Goal: Task Accomplishment & Management: Manage account settings

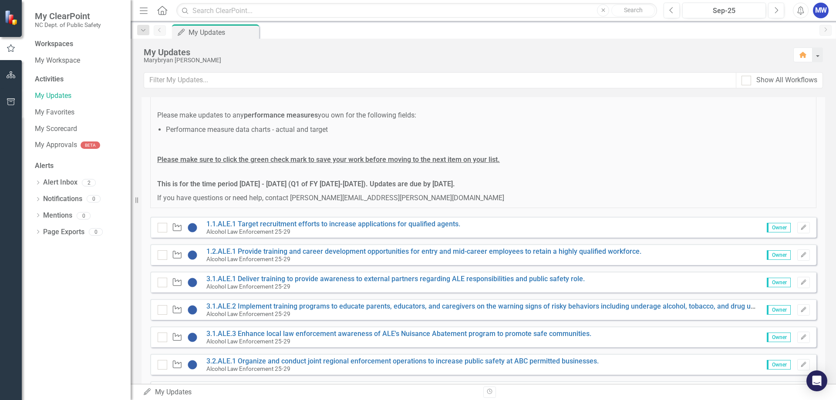
scroll to position [119, 0]
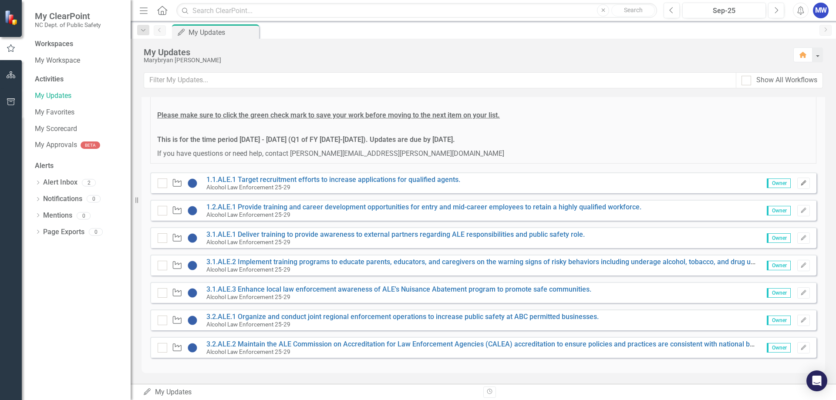
click at [800, 182] on icon "Edit" at bounding box center [803, 183] width 7 height 5
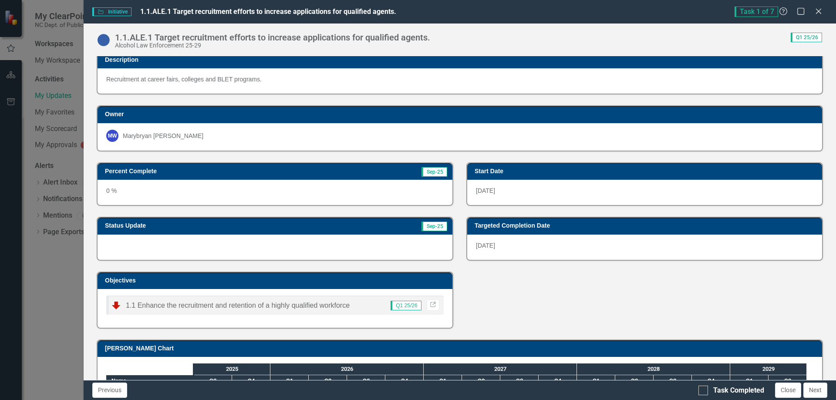
scroll to position [0, 0]
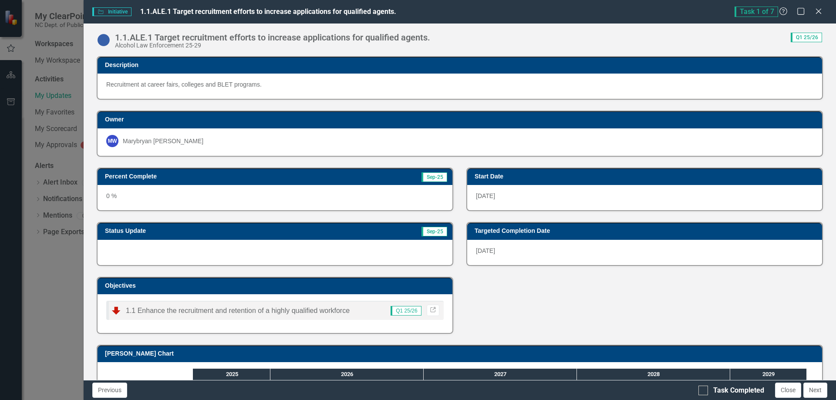
click at [51, 94] on div "Initiative Initiative 1.1.ALE.1 Target recruitment efforts to increase applicat…" at bounding box center [418, 200] width 836 height 400
click at [820, 9] on icon "Close" at bounding box center [818, 11] width 11 height 8
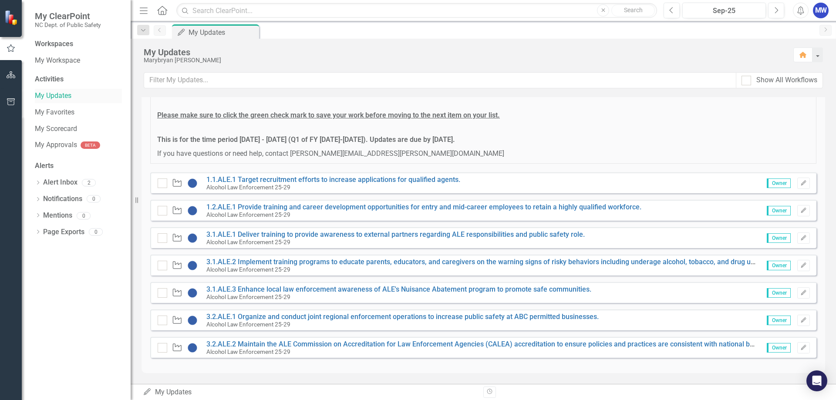
click at [61, 97] on link "My Updates" at bounding box center [78, 96] width 87 height 10
click at [242, 178] on link "1.1.ALE.1 Target recruitment efforts to increase applications for qualified age…" at bounding box center [333, 179] width 254 height 8
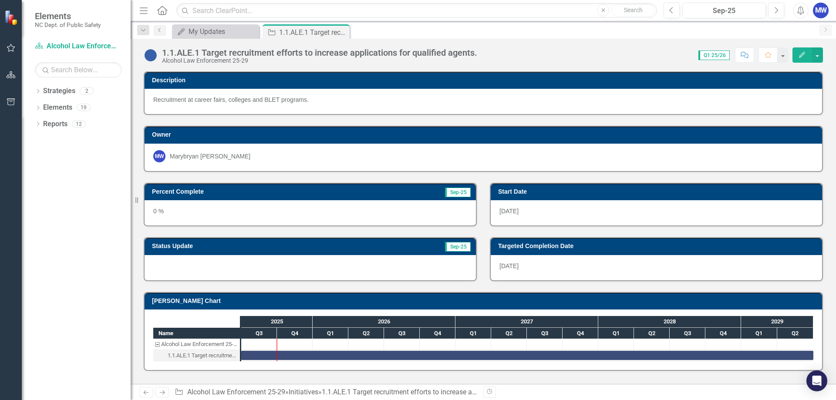
click at [242, 213] on div "0 %" at bounding box center [309, 212] width 331 height 25
click at [180, 212] on div "0 %" at bounding box center [309, 212] width 331 height 25
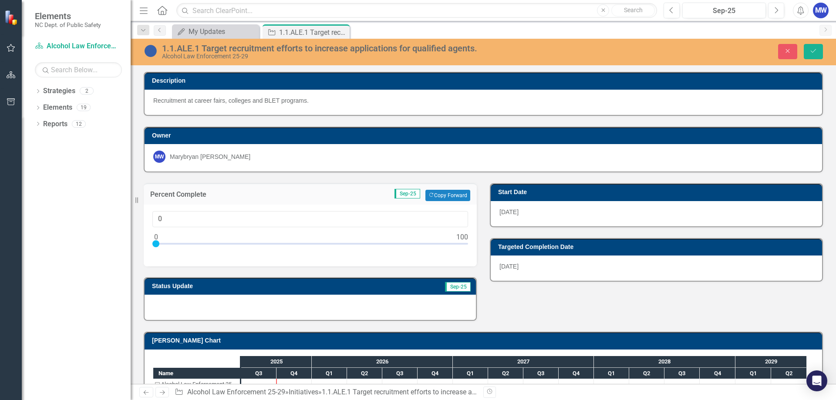
click at [157, 240] on div at bounding box center [310, 245] width 316 height 11
type input "100"
drag, startPoint x: 156, startPoint y: 245, endPoint x: 469, endPoint y: 254, distance: 313.1
click at [469, 254] on div "100" at bounding box center [310, 236] width 333 height 62
click at [234, 306] on div at bounding box center [309, 307] width 331 height 25
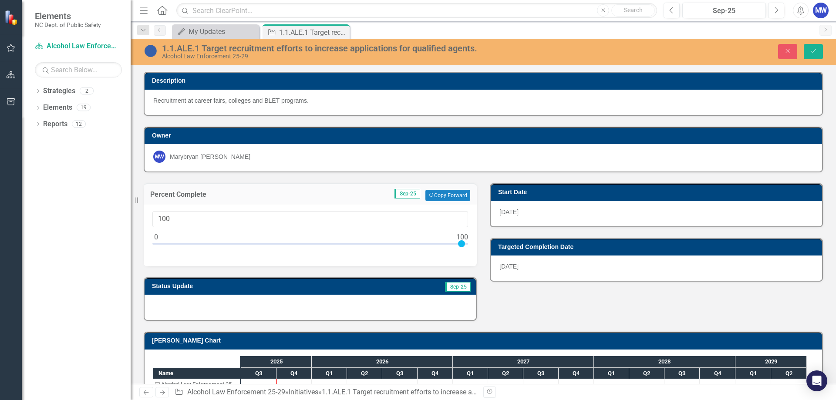
click at [232, 304] on div at bounding box center [309, 307] width 331 height 25
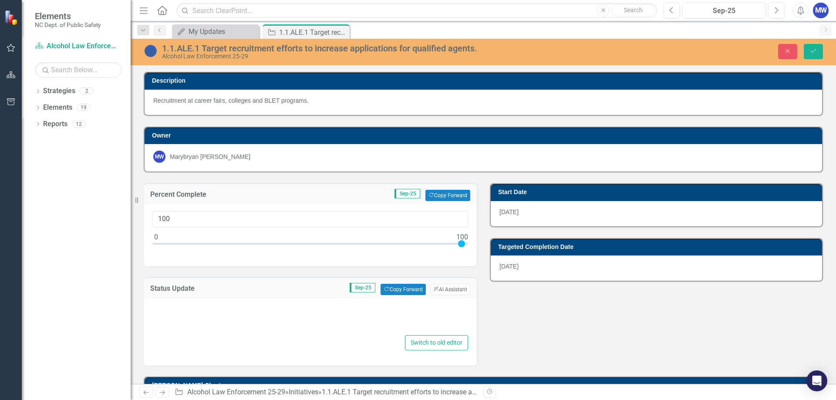
click at [230, 311] on div at bounding box center [310, 319] width 316 height 28
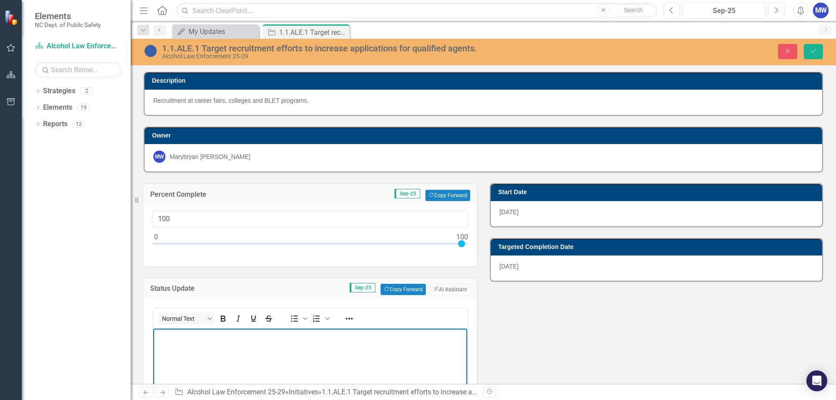
click at [180, 343] on body "Rich Text Area. Press ALT-0 for help." at bounding box center [310, 394] width 314 height 131
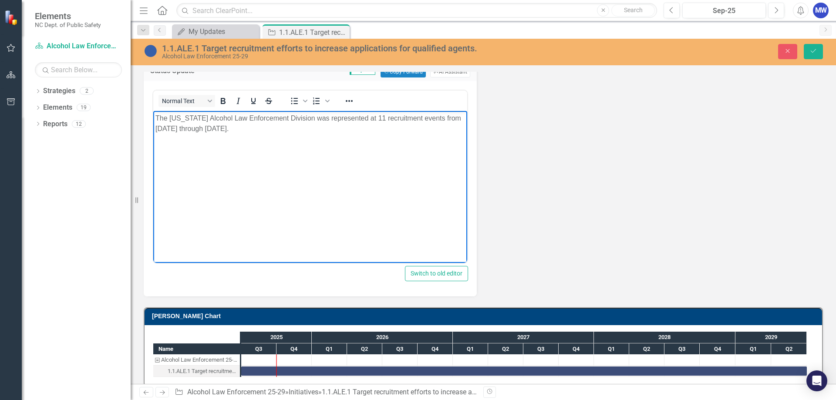
scroll to position [228, 0]
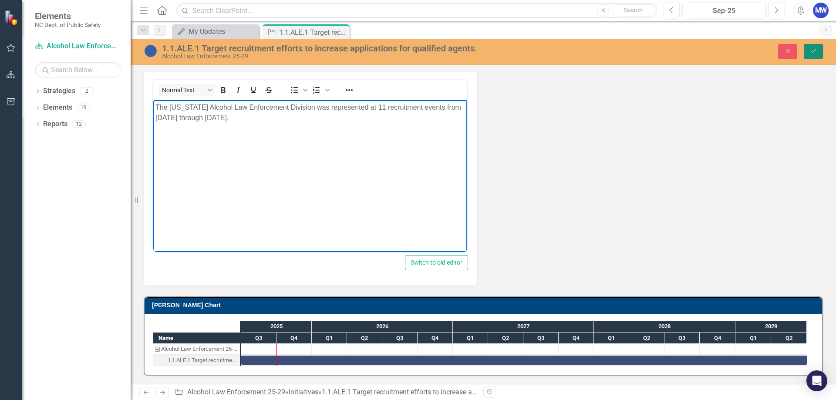
click at [814, 49] on icon "Save" at bounding box center [813, 51] width 8 height 6
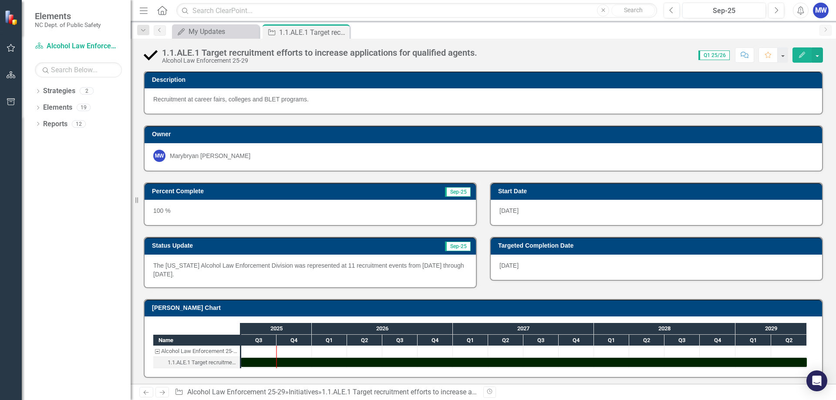
scroll to position [0, 0]
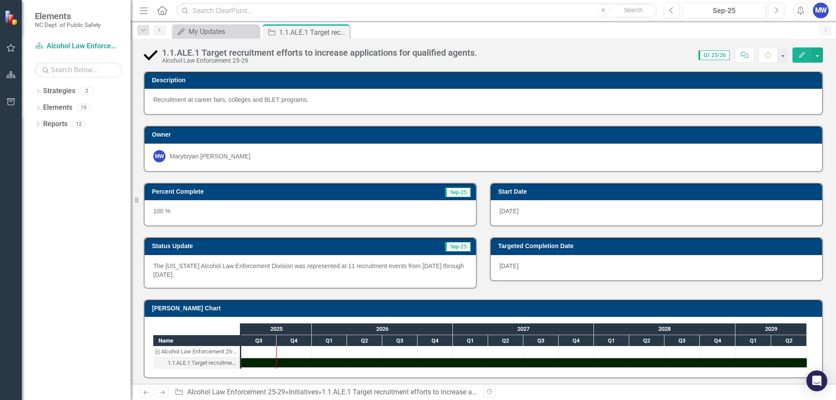
click at [0, 0] on icon "Close" at bounding box center [0, 0] width 0 height 0
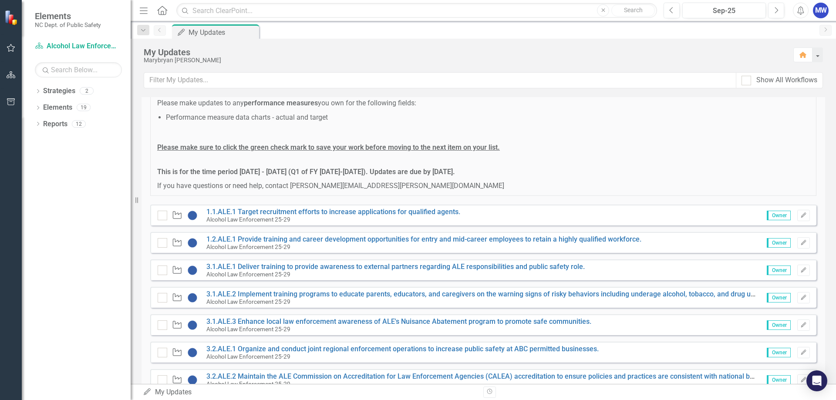
scroll to position [119, 0]
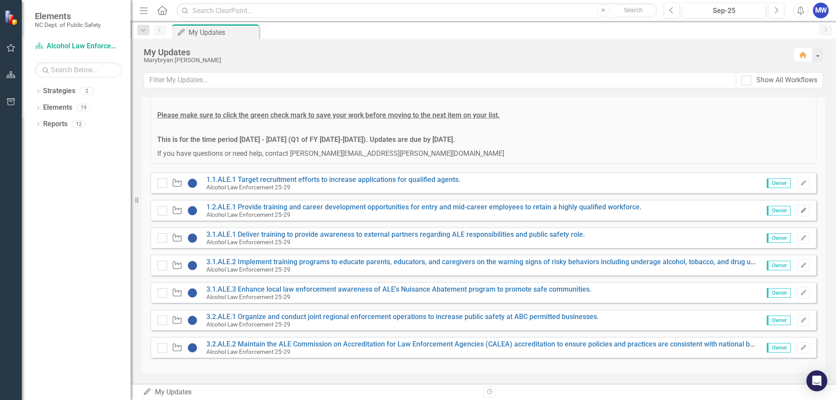
click at [800, 211] on icon "button" at bounding box center [802, 210] width 5 height 5
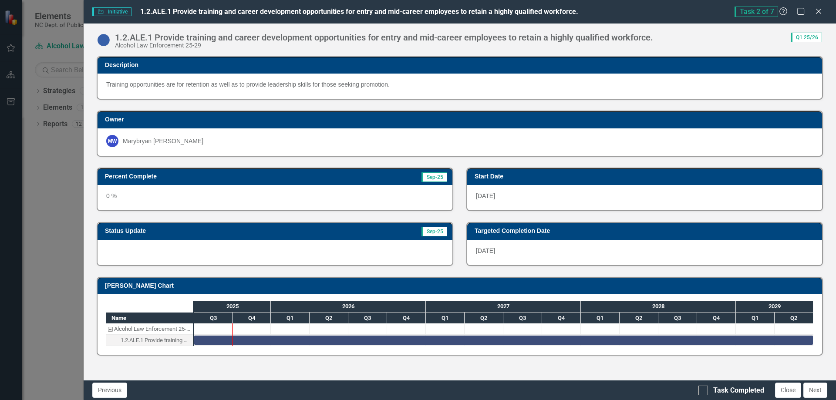
click at [142, 195] on div "0 %" at bounding box center [274, 197] width 355 height 25
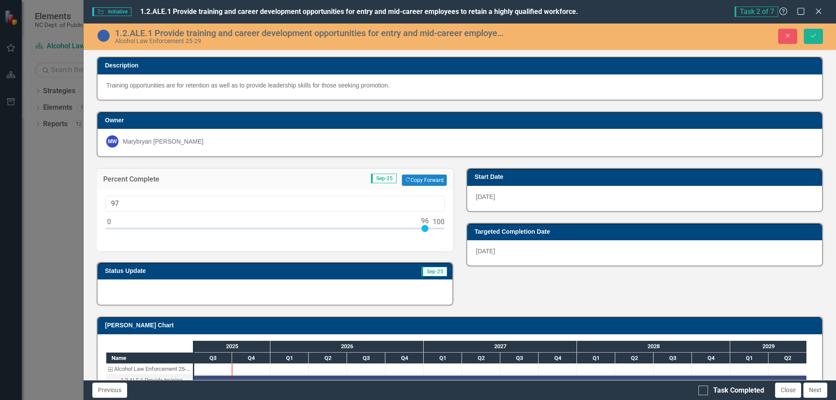
type input "100"
drag, startPoint x: 119, startPoint y: 227, endPoint x: 447, endPoint y: 230, distance: 328.2
click at [447, 230] on div "100" at bounding box center [275, 220] width 356 height 62
click at [161, 292] on div at bounding box center [274, 291] width 355 height 25
click at [158, 291] on div at bounding box center [274, 291] width 355 height 25
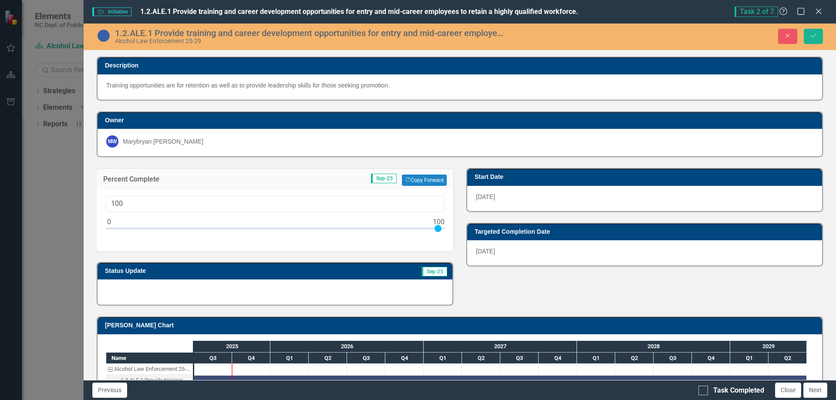
click at [158, 291] on div at bounding box center [274, 291] width 355 height 25
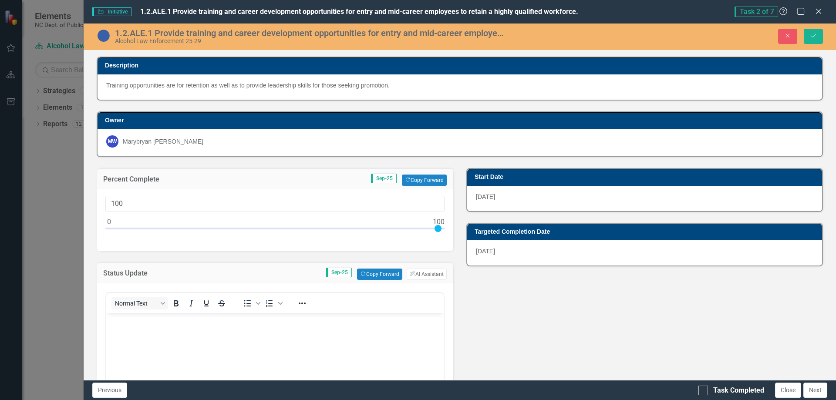
scroll to position [0, 0]
click at [139, 341] on body "Rich Text Area. Press ALT-0 for help." at bounding box center [274, 378] width 337 height 131
click at [152, 347] on body "Rich Text Area. Press ALT-0 for help." at bounding box center [274, 378] width 337 height 131
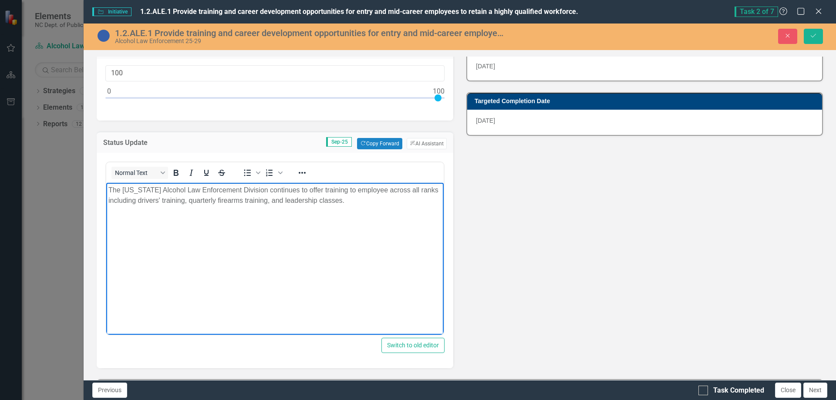
scroll to position [217, 0]
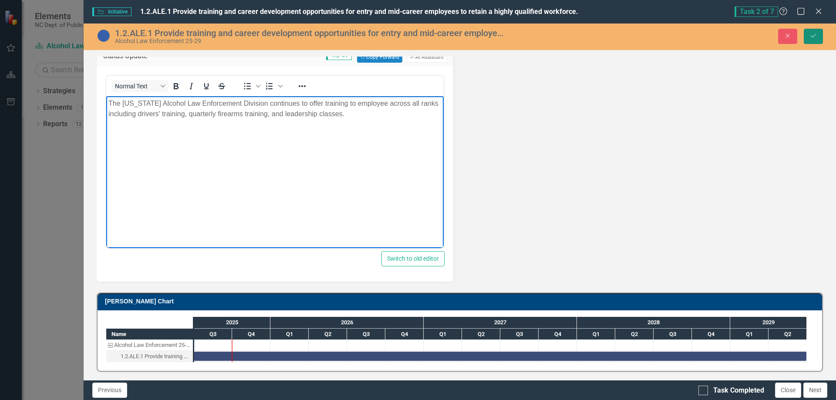
click at [815, 32] on button "Save" at bounding box center [812, 36] width 19 height 15
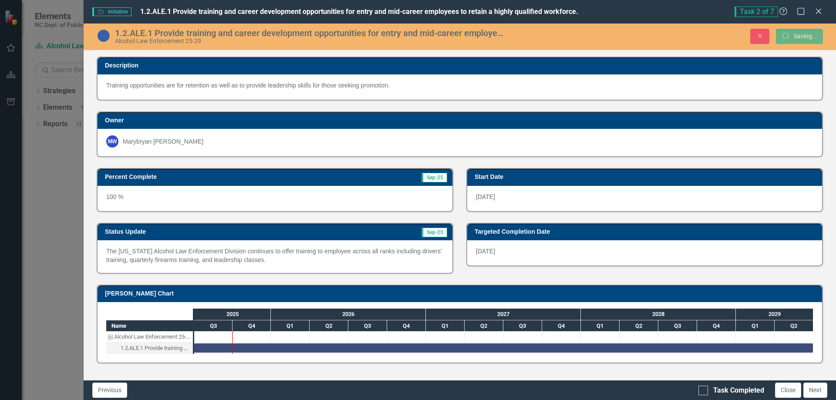
scroll to position [0, 0]
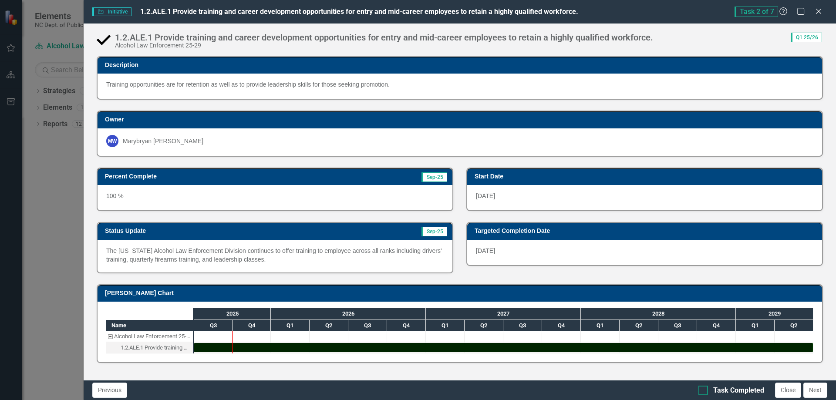
click at [705, 390] on div at bounding box center [703, 391] width 10 height 10
click at [704, 390] on input "Task Completed" at bounding box center [701, 389] width 6 height 6
checkbox input "true"
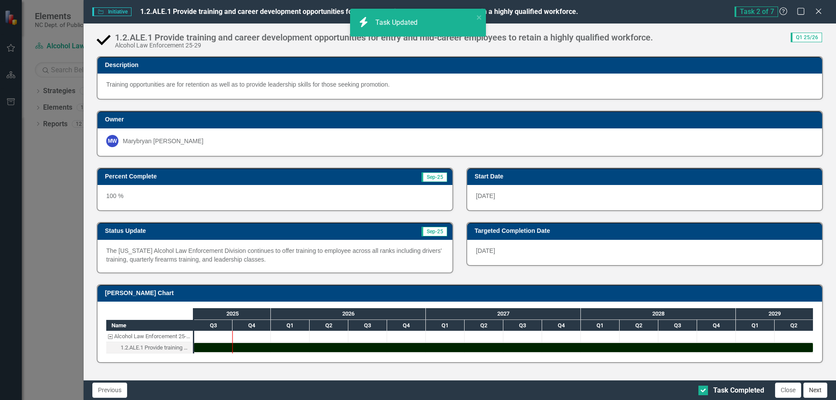
click at [815, 392] on button "Next" at bounding box center [815, 390] width 24 height 15
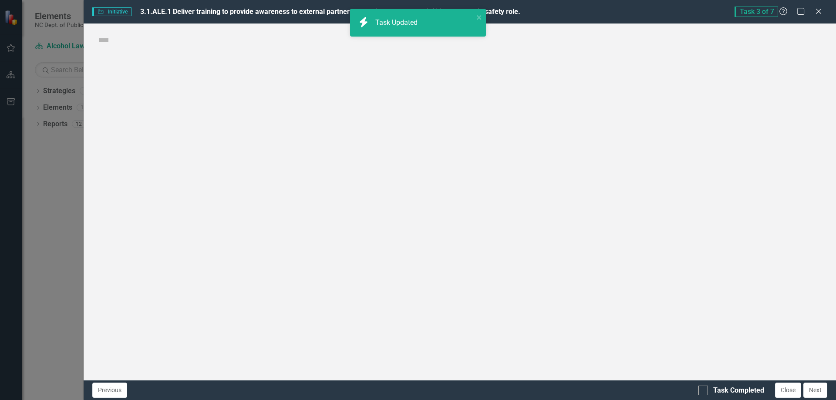
checkbox input "true"
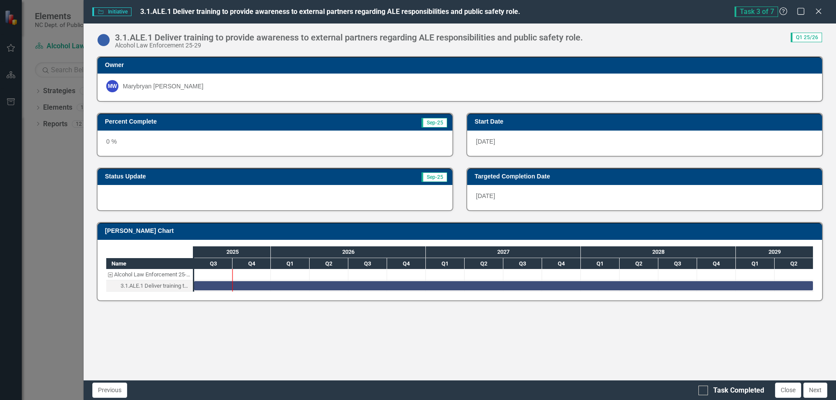
click at [160, 145] on div "0 %" at bounding box center [274, 143] width 355 height 25
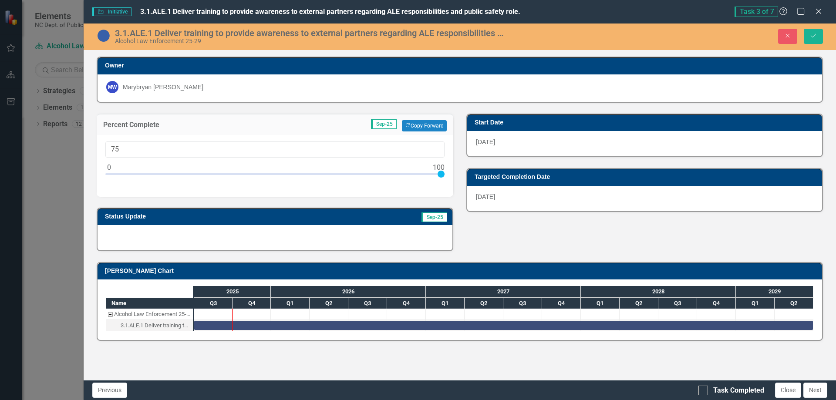
type input "100"
drag, startPoint x: 297, startPoint y: 196, endPoint x: 447, endPoint y: 183, distance: 149.8
click at [447, 183] on div "100" at bounding box center [275, 166] width 356 height 62
click at [151, 238] on div at bounding box center [274, 237] width 355 height 25
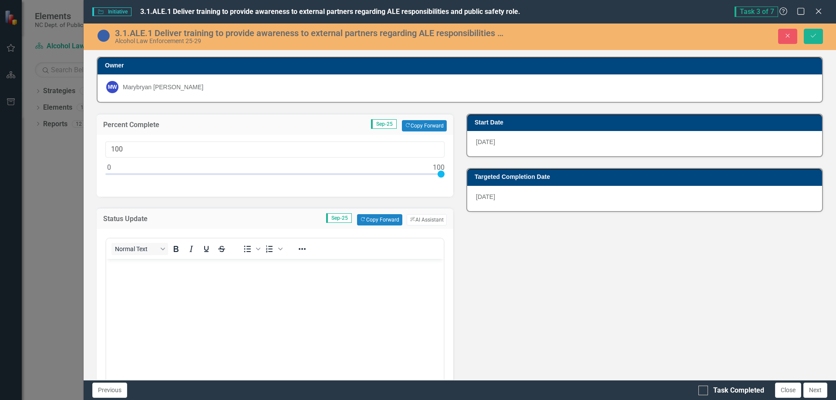
click at [157, 282] on body "Rich Text Area. Press ALT-0 for help." at bounding box center [274, 324] width 337 height 131
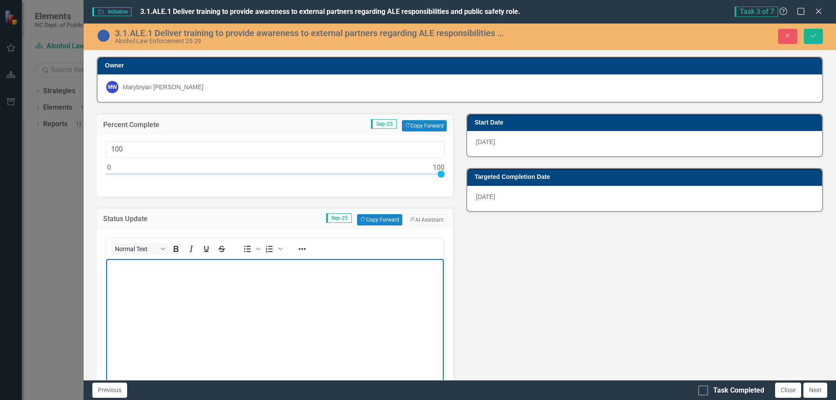
click at [126, 279] on body "Rich Text Area. Press ALT-0 for help." at bounding box center [274, 324] width 337 height 131
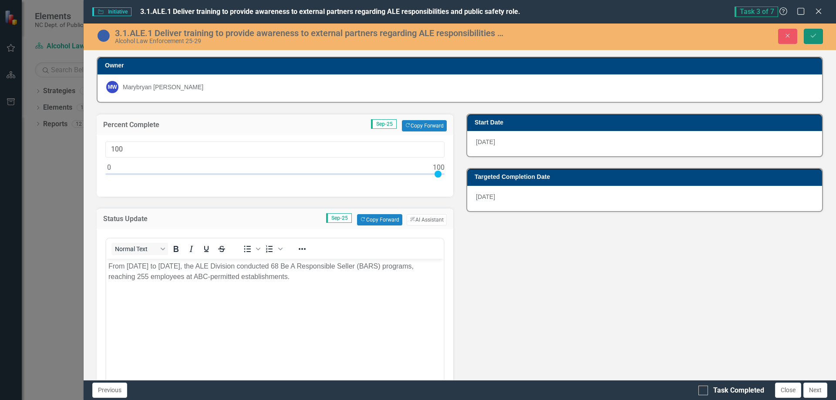
click at [816, 38] on icon "Save" at bounding box center [813, 36] width 8 height 6
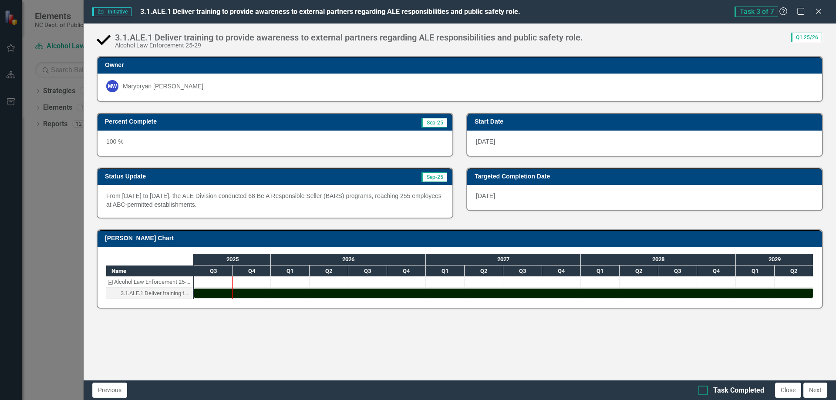
click at [704, 391] on div at bounding box center [703, 391] width 10 height 10
click at [704, 391] on input "Task Completed" at bounding box center [701, 389] width 6 height 6
checkbox input "true"
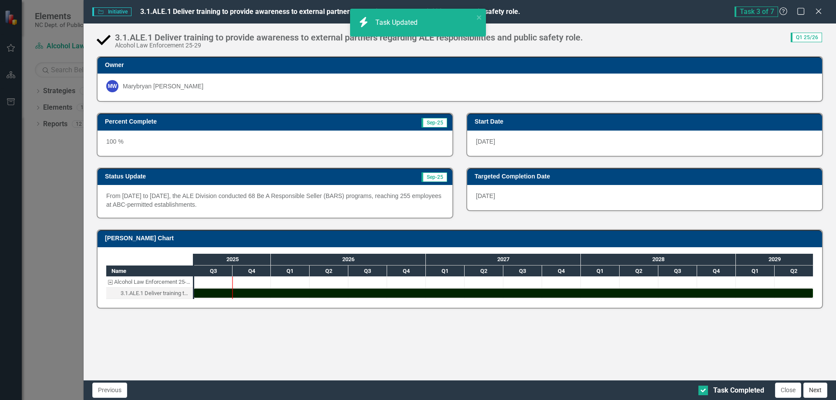
click at [816, 389] on button "Next" at bounding box center [815, 390] width 24 height 15
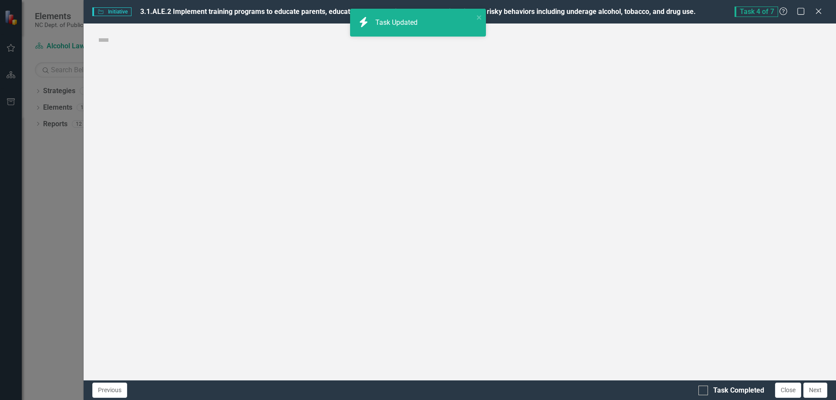
checkbox input "true"
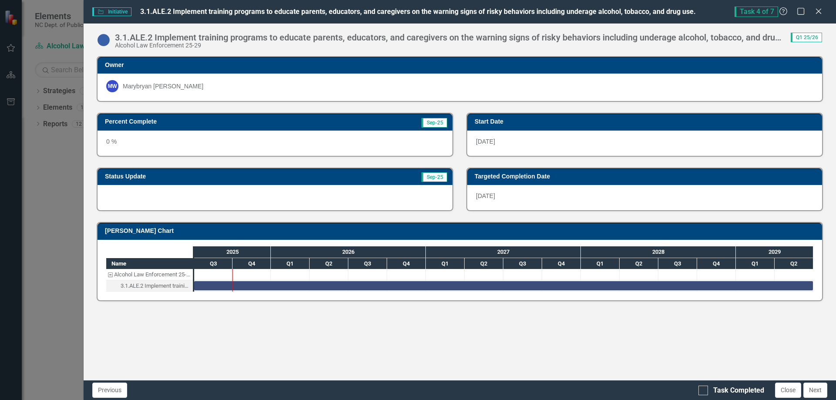
click at [141, 198] on div at bounding box center [274, 197] width 355 height 25
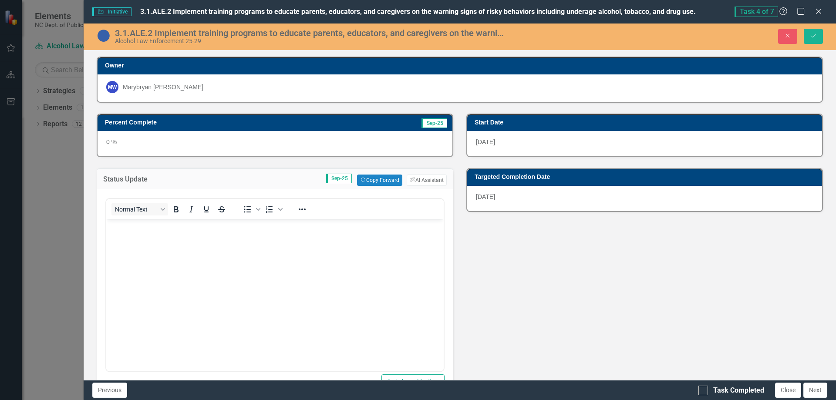
drag, startPoint x: 144, startPoint y: 235, endPoint x: 151, endPoint y: 238, distance: 6.5
click at [145, 236] on body "Rich Text Area. Press ALT-0 for help." at bounding box center [274, 284] width 337 height 131
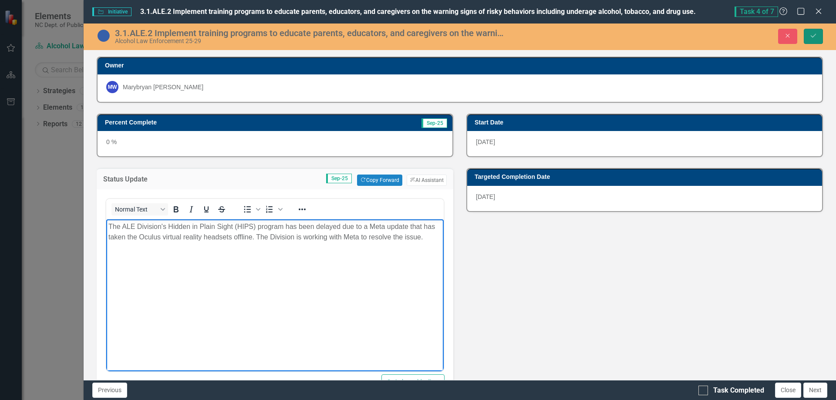
click at [808, 34] on button "Save" at bounding box center [812, 36] width 19 height 15
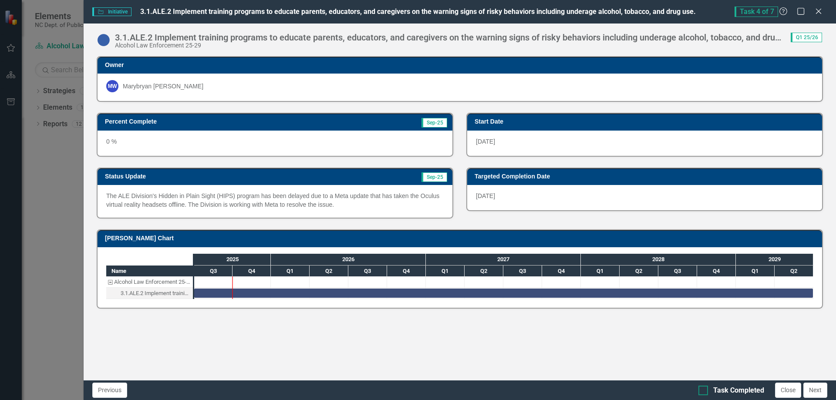
click at [705, 392] on div at bounding box center [703, 391] width 10 height 10
click at [704, 391] on input "Task Completed" at bounding box center [701, 389] width 6 height 6
checkbox input "true"
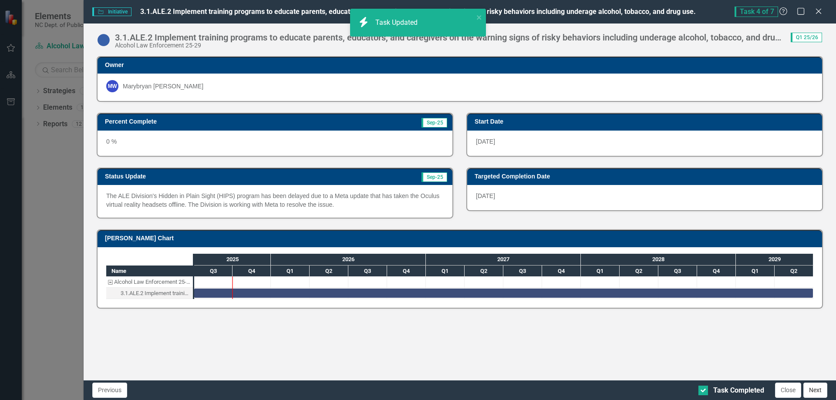
click at [814, 390] on button "Next" at bounding box center [815, 390] width 24 height 15
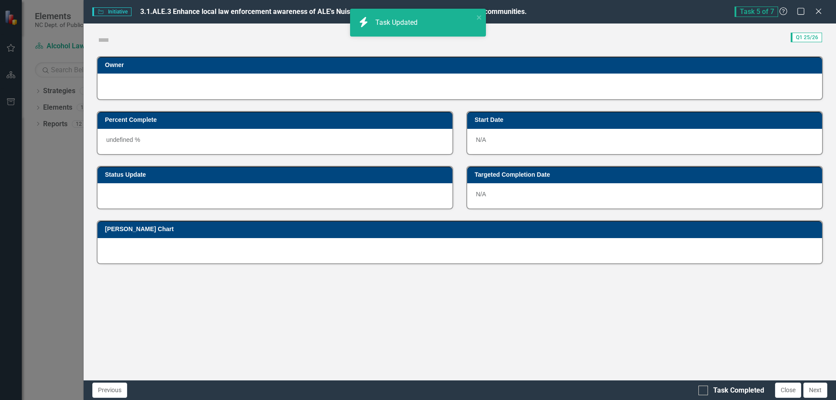
checkbox input "true"
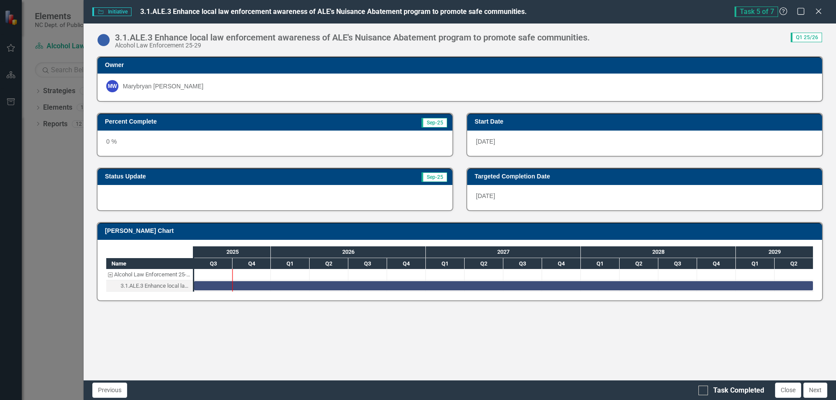
click at [164, 200] on div at bounding box center [274, 197] width 355 height 25
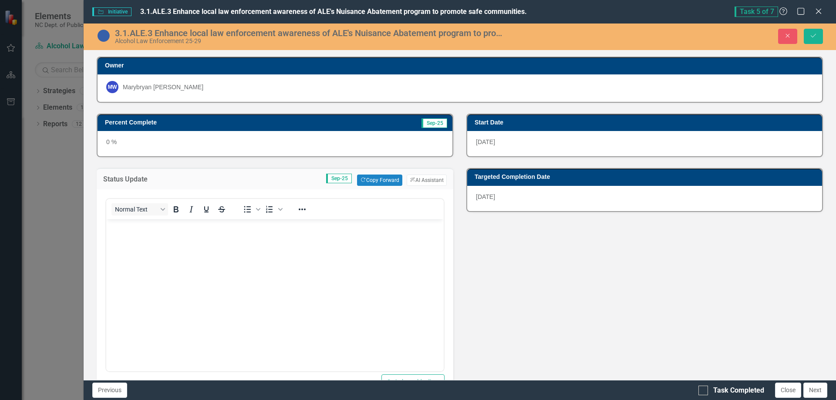
click at [127, 240] on body "Rich Text Area. Press ALT-0 for help." at bounding box center [274, 284] width 337 height 131
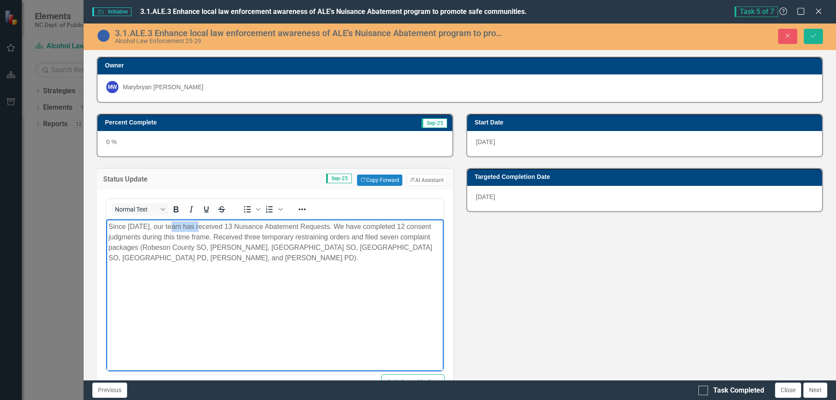
drag, startPoint x: 169, startPoint y: 225, endPoint x: 195, endPoint y: 225, distance: 25.7
click at [195, 225] on span "Since [DATE], our team has received 13 Nuisance Abatement Requests. We have com…" at bounding box center [270, 242] width 324 height 39
drag, startPoint x: 125, startPoint y: 236, endPoint x: 108, endPoint y: 237, distance: 17.4
click at [108, 237] on body "Since [DATE], the Division's Nuisance Abatement Team has received 13 requests f…" at bounding box center [274, 284] width 337 height 131
drag, startPoint x: 309, startPoint y: 236, endPoint x: 242, endPoint y: 238, distance: 67.5
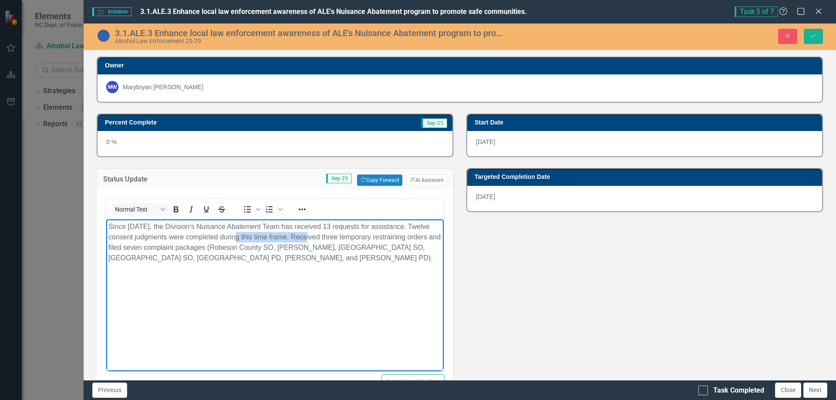
click at [242, 238] on span "Since [DATE], the Division's Nuisance Abatement Team has received 13 requests f…" at bounding box center [274, 242] width 332 height 39
click at [176, 137] on div "0 %" at bounding box center [274, 143] width 355 height 25
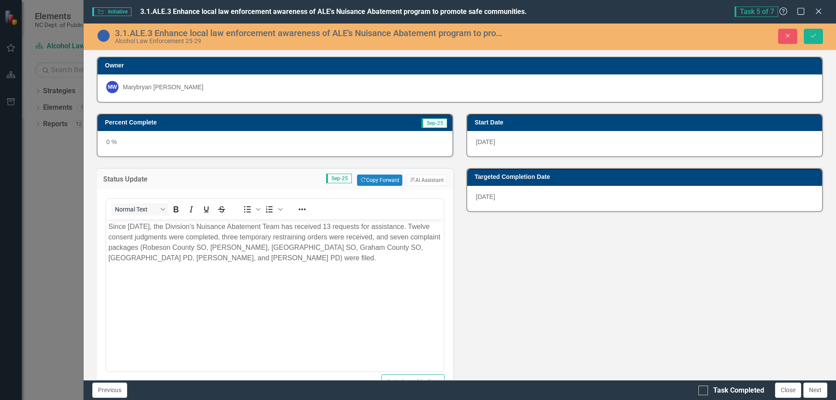
click at [176, 137] on div "0 %" at bounding box center [274, 143] width 355 height 25
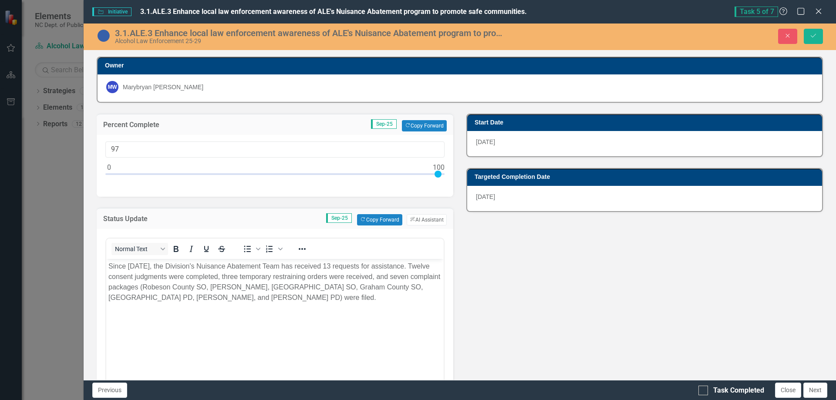
type input "100"
drag, startPoint x: 109, startPoint y: 175, endPoint x: 444, endPoint y: 176, distance: 335.1
click at [444, 176] on div "100" at bounding box center [275, 166] width 356 height 62
click at [816, 38] on icon "Save" at bounding box center [813, 36] width 8 height 6
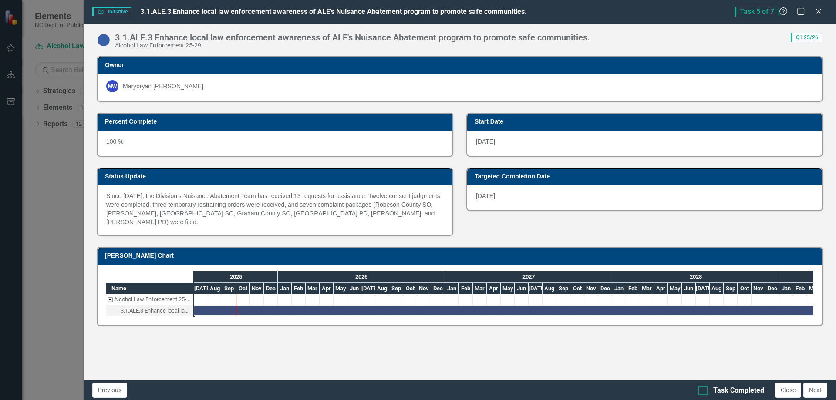
click at [702, 391] on div at bounding box center [703, 391] width 10 height 10
click at [702, 391] on input "Task Completed" at bounding box center [701, 389] width 6 height 6
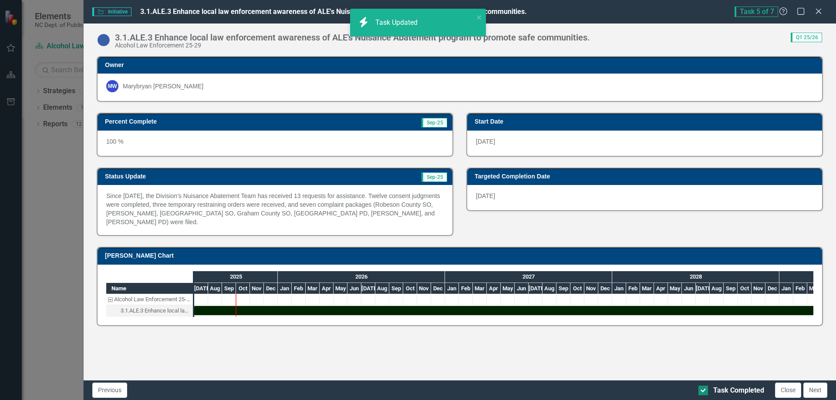
checkbox input "true"
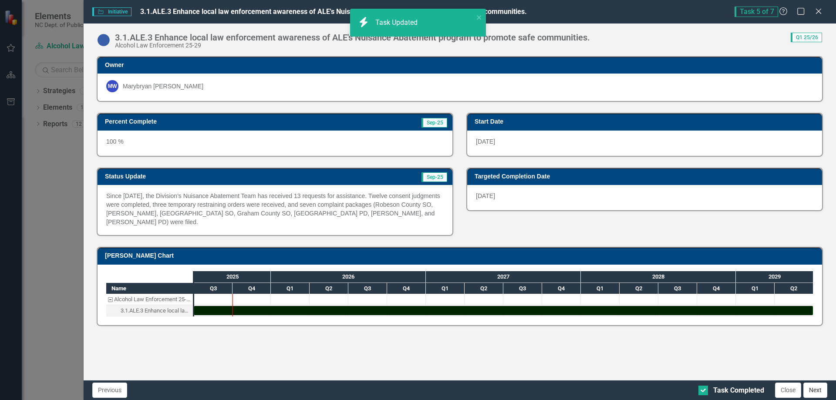
click at [817, 390] on button "Next" at bounding box center [815, 390] width 24 height 15
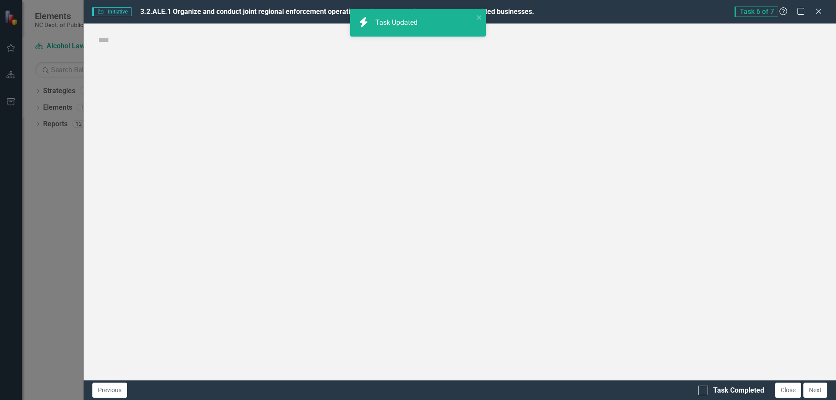
checkbox input "true"
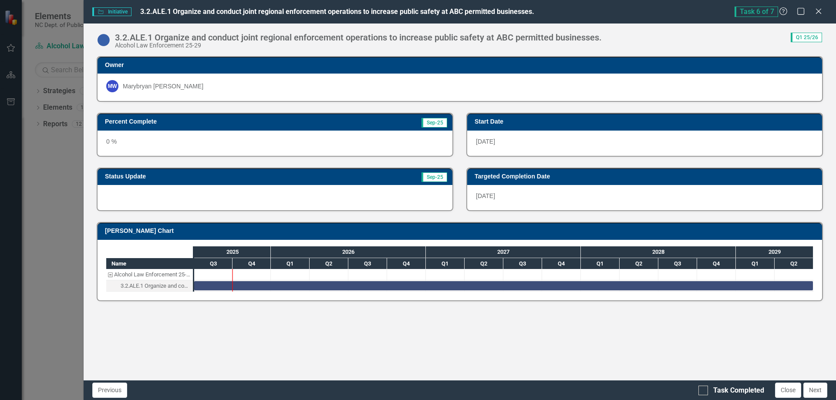
click at [158, 195] on div at bounding box center [274, 197] width 355 height 25
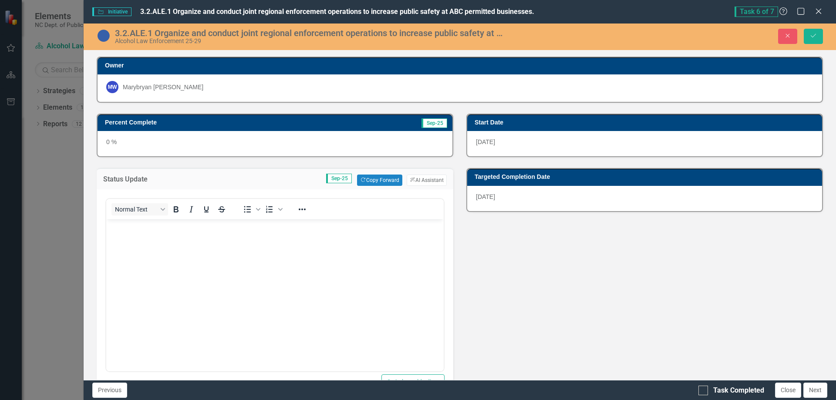
click at [168, 245] on body "Rich Text Area. Press ALT-0 for help." at bounding box center [274, 284] width 337 height 131
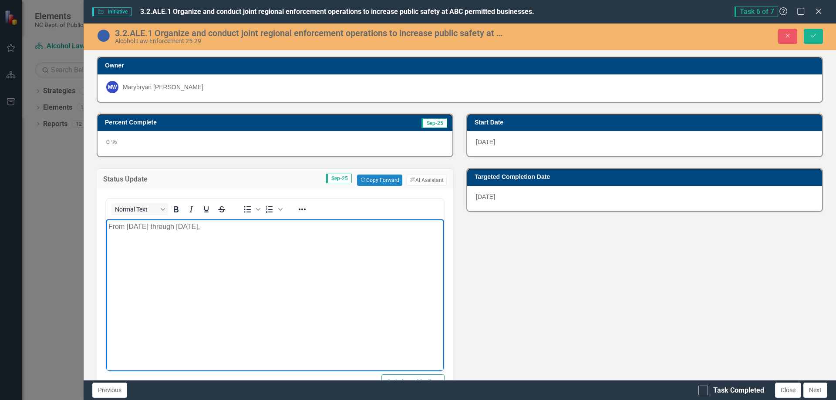
click at [276, 228] on p "From [DATE] through [DATE]," at bounding box center [274, 227] width 333 height 10
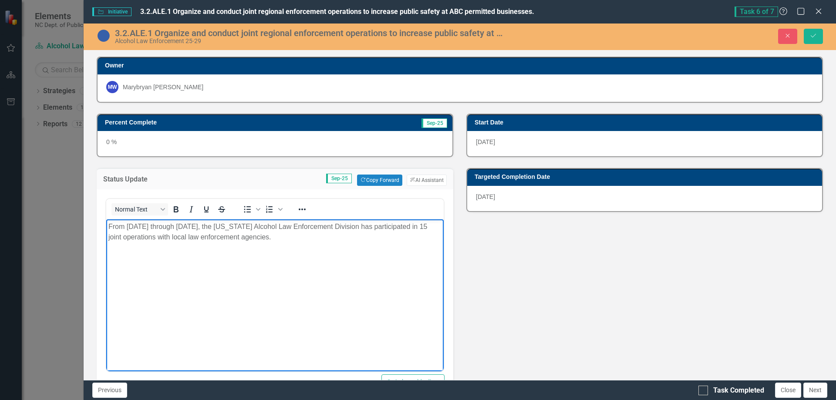
click at [242, 239] on p "From [DATE] through [DATE], the [US_STATE] Alcohol Law Enforcement Division has…" at bounding box center [274, 232] width 333 height 21
click at [141, 144] on div "0 %" at bounding box center [274, 143] width 355 height 25
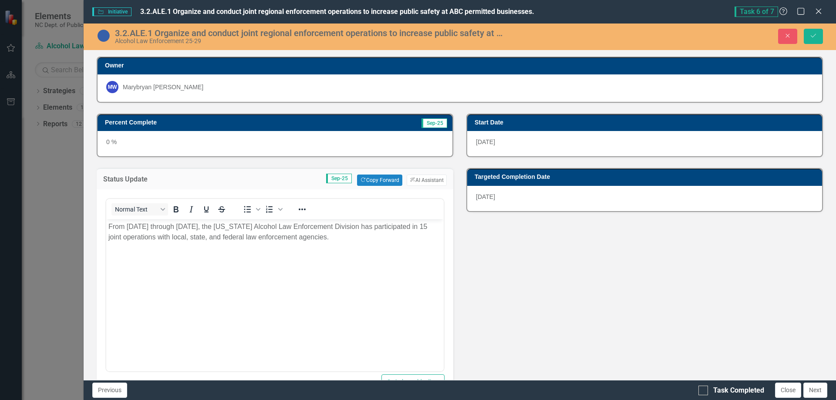
click at [141, 144] on div "0 %" at bounding box center [274, 143] width 355 height 25
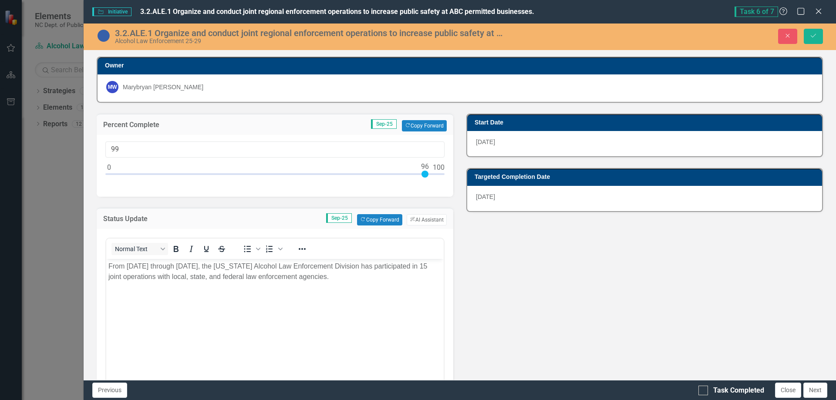
type input "100"
drag, startPoint x: 110, startPoint y: 172, endPoint x: 443, endPoint y: 190, distance: 333.9
click at [443, 190] on div "100" at bounding box center [275, 166] width 356 height 62
click at [809, 34] on button "Save" at bounding box center [812, 36] width 19 height 15
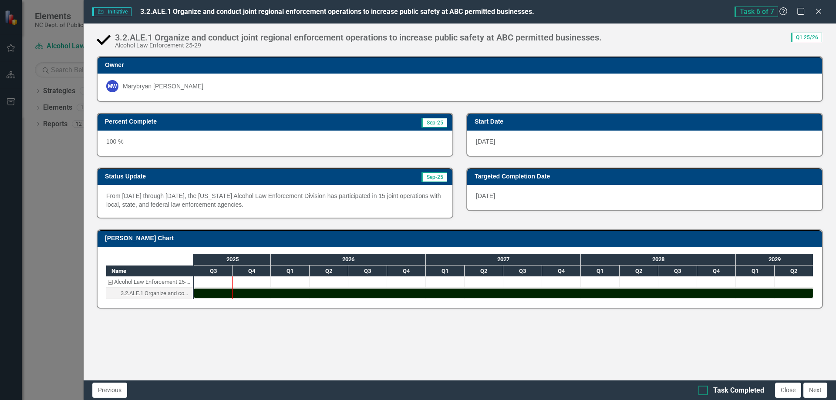
click at [703, 390] on input "Task Completed" at bounding box center [701, 389] width 6 height 6
checkbox input "true"
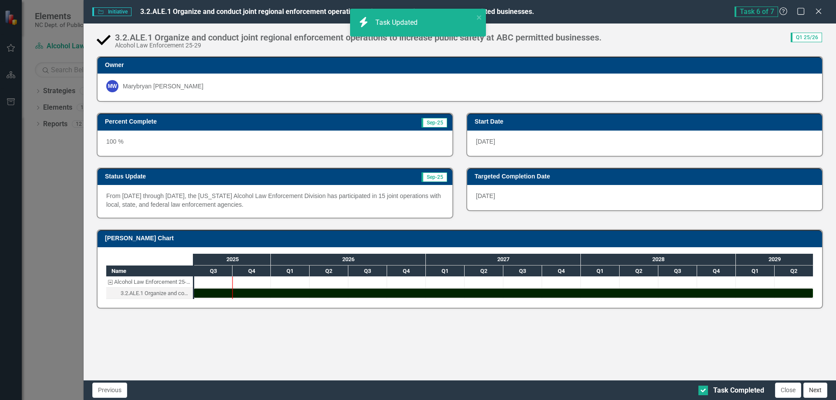
click at [815, 391] on button "Next" at bounding box center [815, 390] width 24 height 15
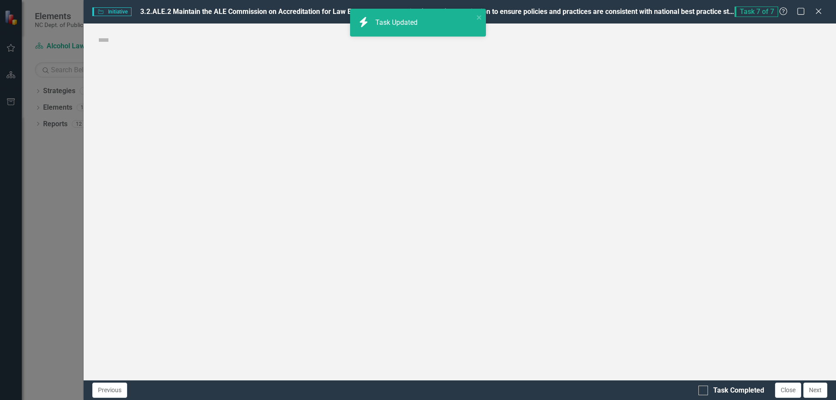
checkbox input "true"
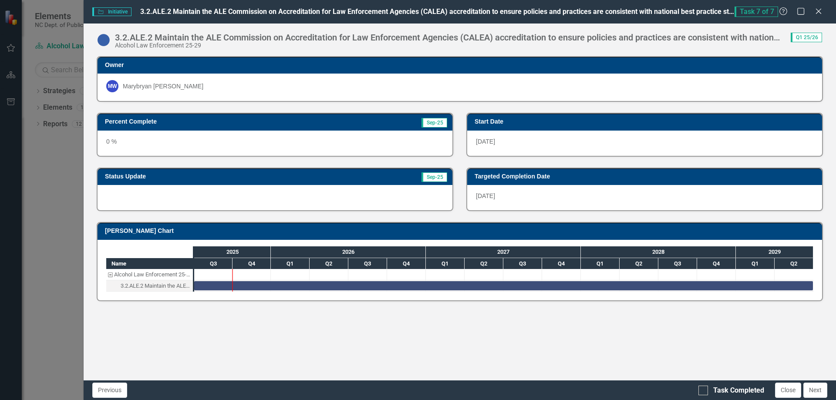
click at [129, 141] on div "0 %" at bounding box center [274, 143] width 355 height 25
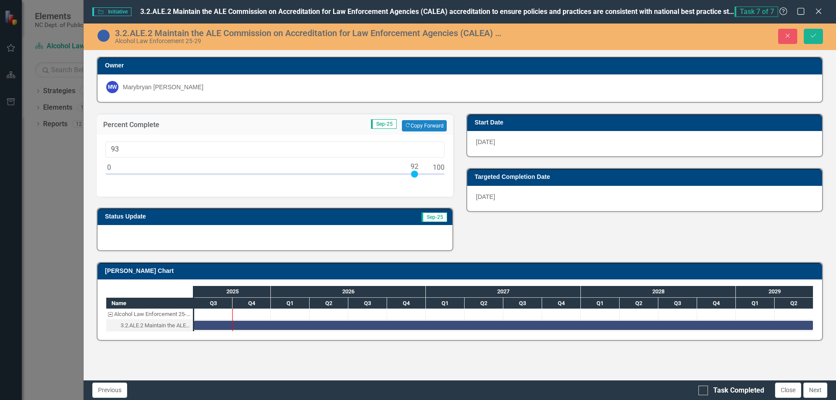
type input "100"
drag, startPoint x: 108, startPoint y: 172, endPoint x: 464, endPoint y: 189, distance: 356.4
click at [464, 189] on div "Percent Complete Sep-25 Copy Forward Copy Forward 100 Status Update Sep-25 Star…" at bounding box center [459, 177] width 739 height 148
click at [137, 235] on div at bounding box center [274, 237] width 355 height 25
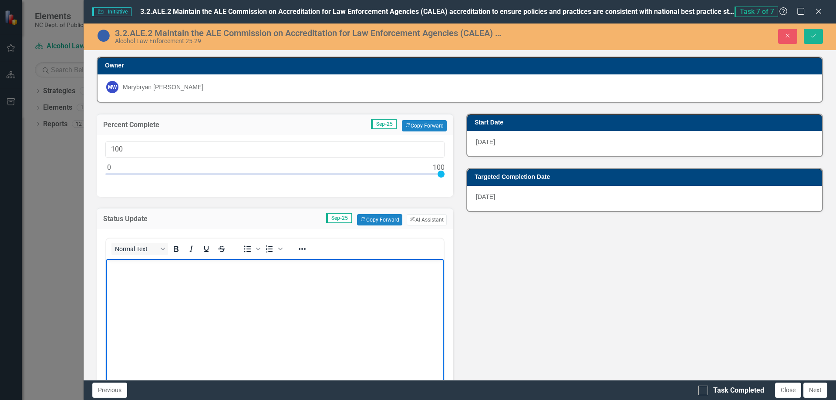
click at [161, 288] on body "Rich Text Area. Press ALT-0 for help." at bounding box center [274, 324] width 337 height 131
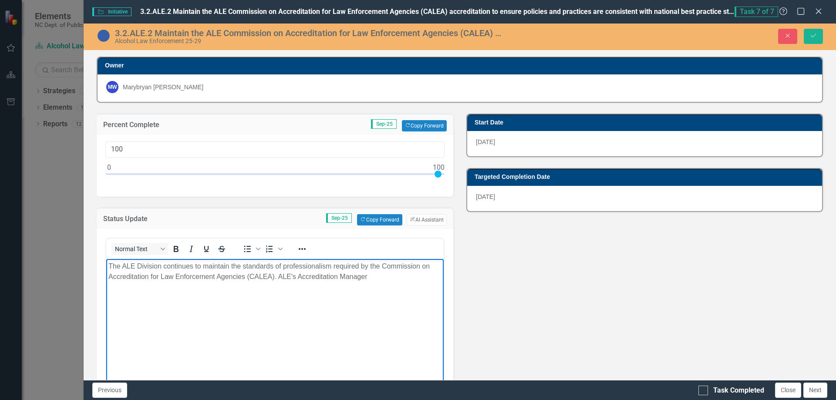
click at [382, 278] on p "The ALE Division continues to maintain the standards of professionalism require…" at bounding box center [274, 271] width 333 height 21
click at [230, 267] on p "The ALE Division continues to maintain the standards of professionalism require…" at bounding box center [274, 271] width 333 height 21
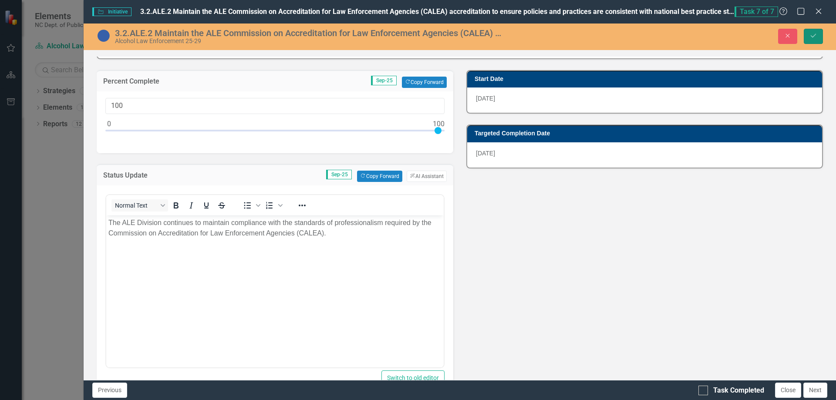
click at [811, 34] on icon "Save" at bounding box center [813, 36] width 8 height 6
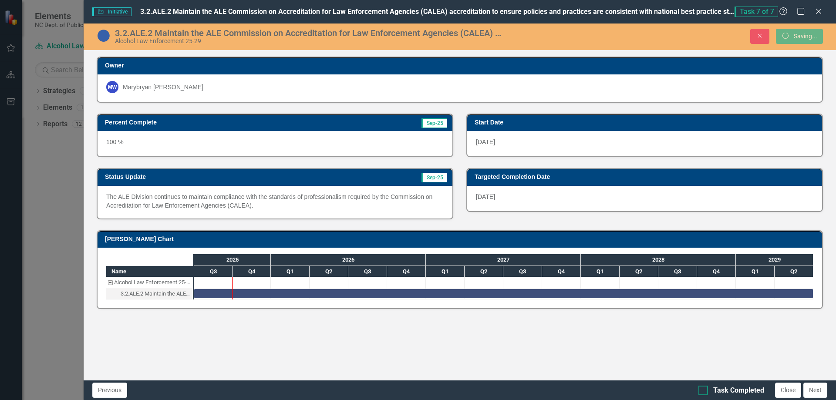
scroll to position [0, 0]
click at [705, 391] on div at bounding box center [703, 391] width 10 height 10
click at [704, 391] on input "Task Completed" at bounding box center [701, 389] width 6 height 6
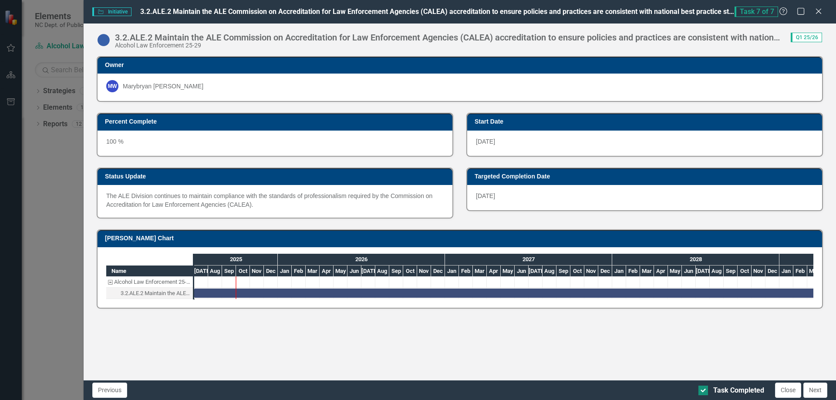
checkbox input "true"
click at [810, 389] on button "Next" at bounding box center [815, 390] width 24 height 15
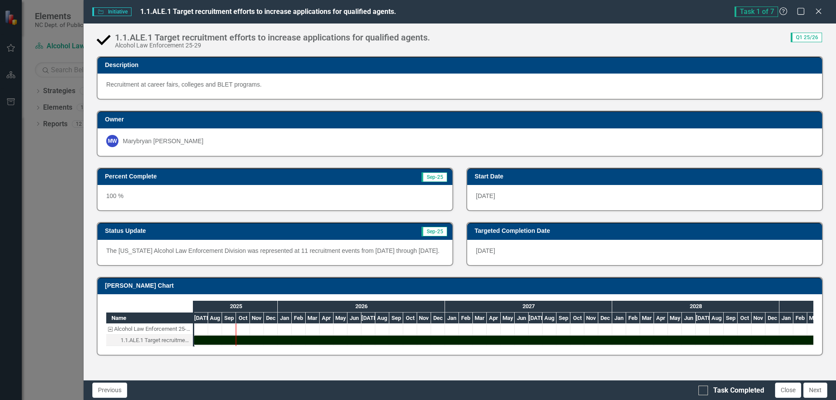
checkbox input "true"
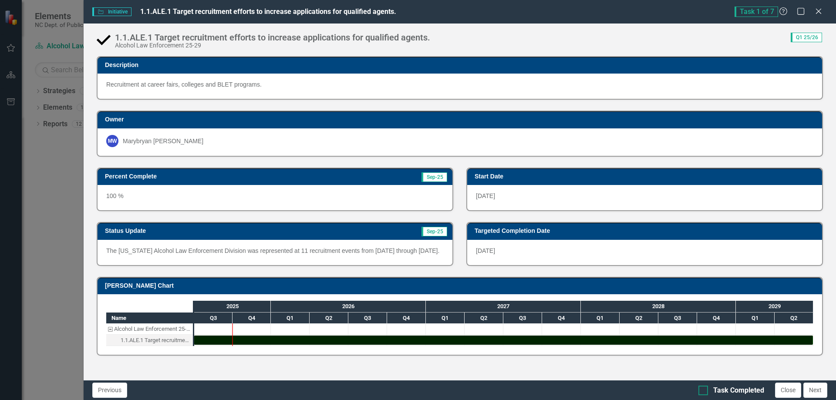
click at [702, 389] on input "Task Completed" at bounding box center [701, 389] width 6 height 6
checkbox input "true"
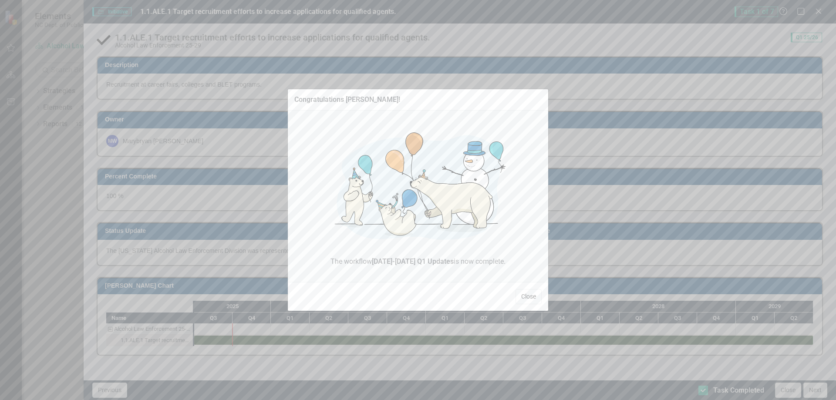
click at [531, 296] on button "Close" at bounding box center [528, 296] width 26 height 15
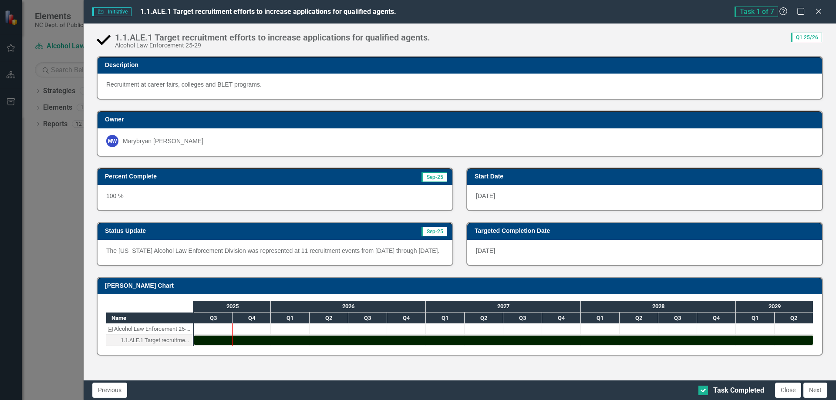
click at [64, 174] on div "Initiative Initiative 1.1.ALE.1 Target recruitment efforts to increase applicat…" at bounding box center [418, 200] width 836 height 400
click at [818, 10] on icon "Close" at bounding box center [818, 11] width 11 height 8
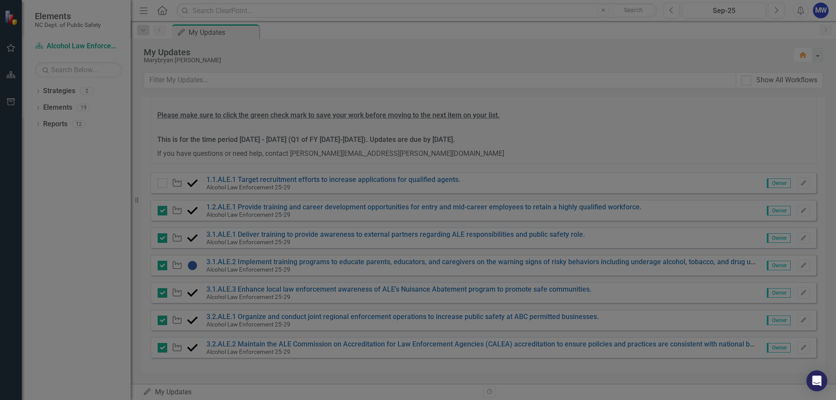
checkbox input "true"
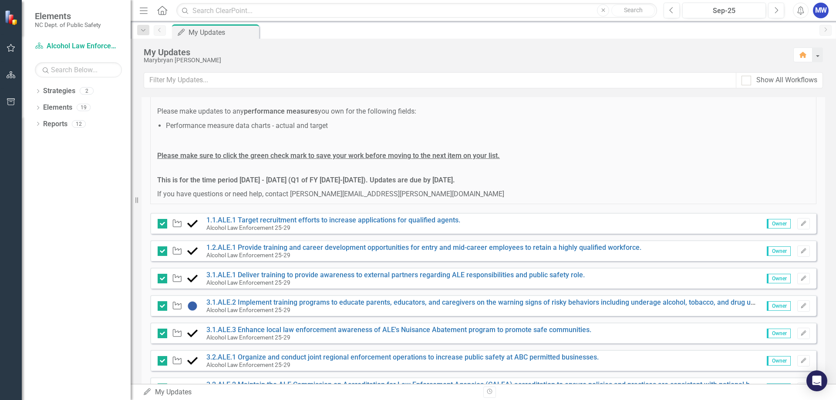
scroll to position [119, 0]
